Goal: Information Seeking & Learning: Understand process/instructions

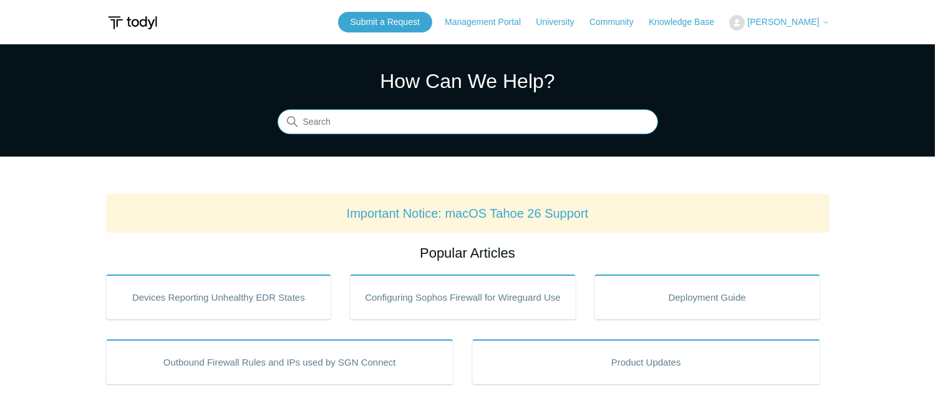
click at [479, 122] on input "Search" at bounding box center [468, 122] width 381 height 25
type input "uninstall"
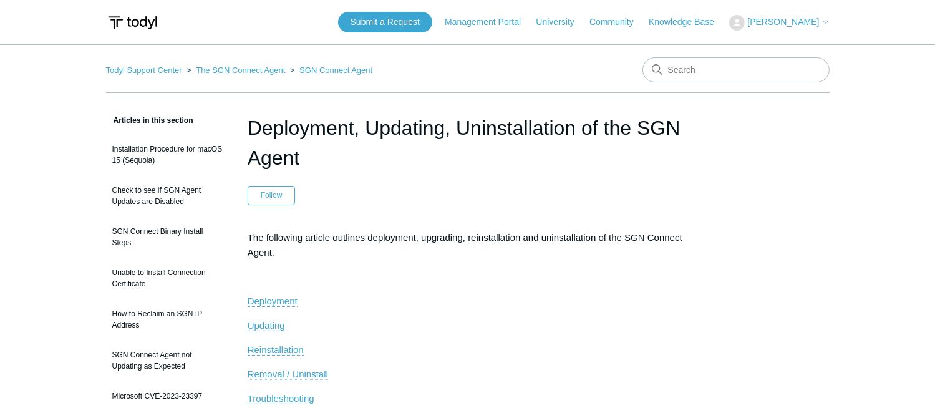
click at [272, 369] on span "Removal / Uninstall" at bounding box center [288, 374] width 81 height 11
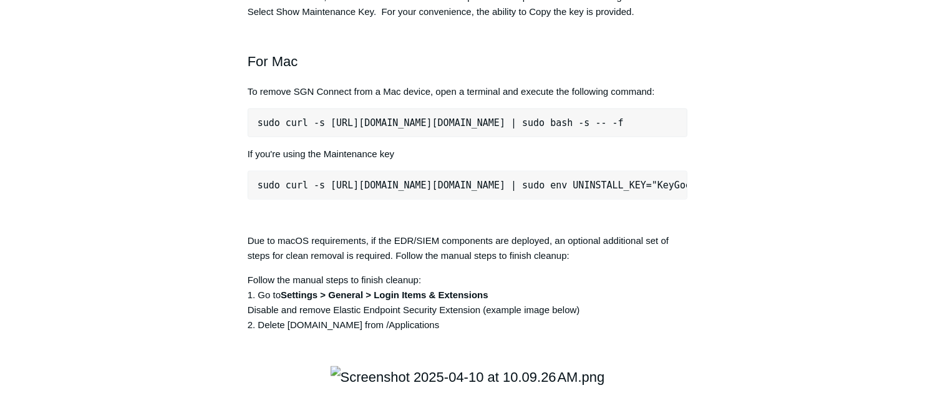
scroll to position [1741, 0]
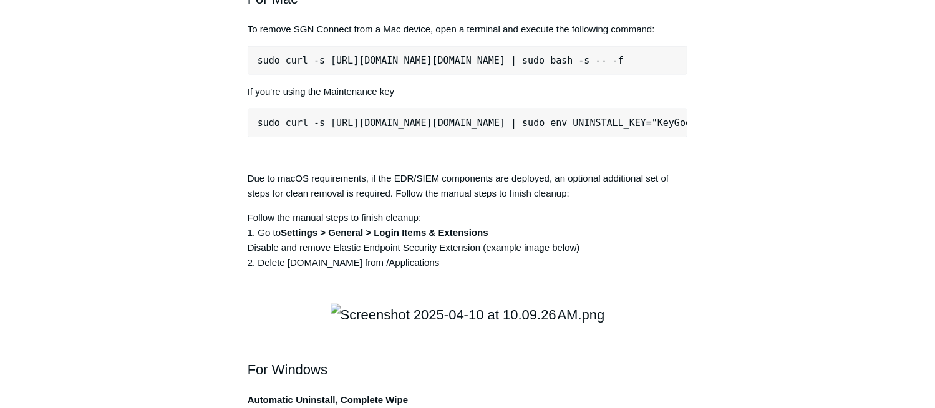
drag, startPoint x: 674, startPoint y: 237, endPoint x: 256, endPoint y: 233, distance: 417.5
click at [256, 75] on pre "sudo curl -s [URL][DOMAIN_NAME][DOMAIN_NAME] | sudo bash -s -- -f" at bounding box center [468, 60] width 441 height 29
copy pre "sudo curl -s [URL][DOMAIN_NAME][DOMAIN_NAME] | sudo bash -s -- -f"
click at [79, 193] on main "Todyl Support Center The SGN Connect Agent SGN Connect Agent Articles in this s…" at bounding box center [467, 85] width 935 height 3562
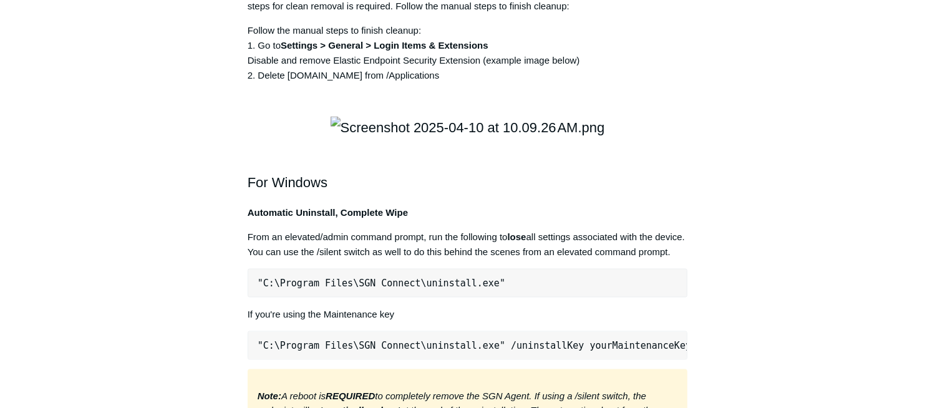
scroll to position [1990, 0]
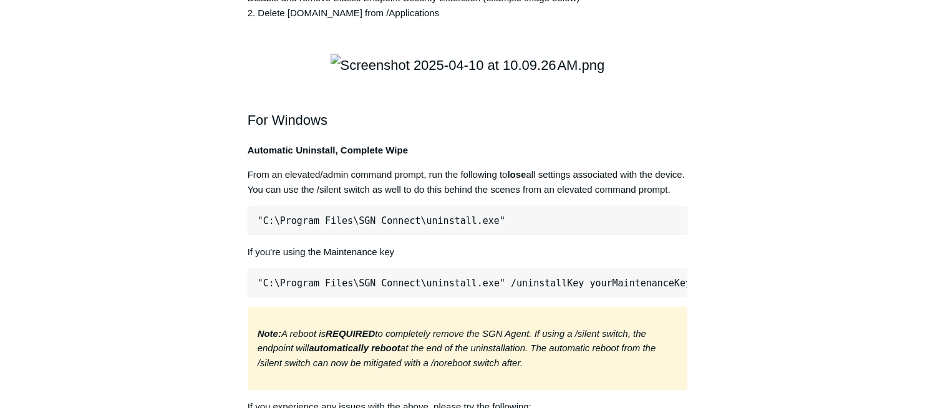
drag, startPoint x: 60, startPoint y: 219, endPoint x: 67, endPoint y: 215, distance: 8.7
